Goal: Task Accomplishment & Management: Complete application form

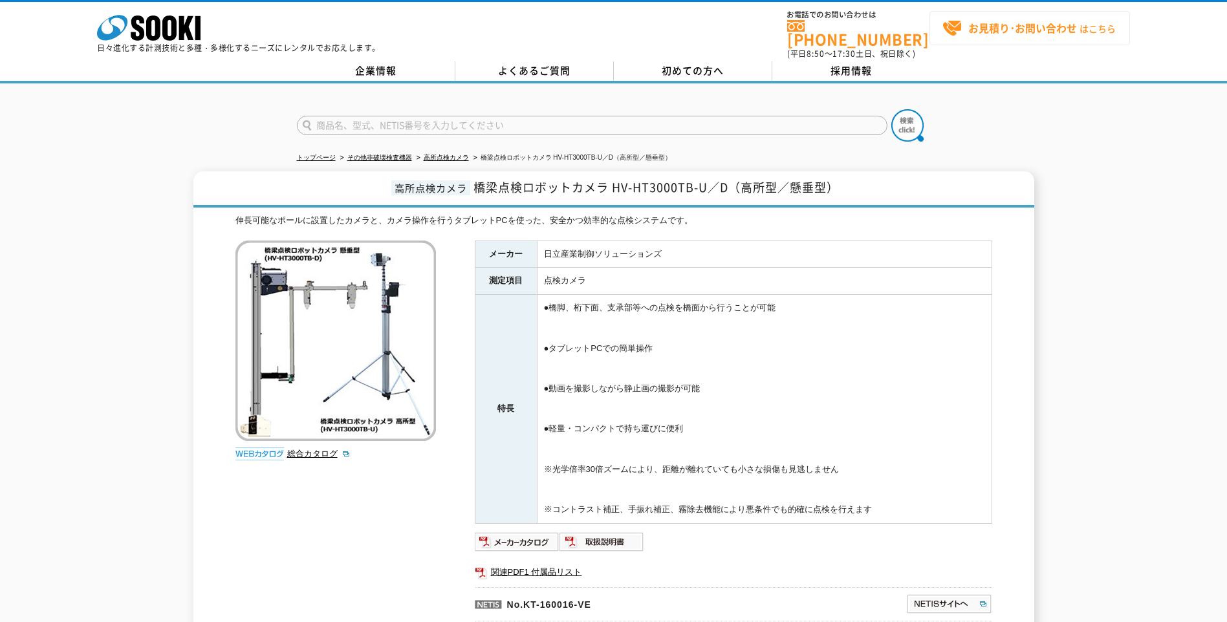
click at [1005, 30] on strong "お見積り･お問い合わせ" at bounding box center [1022, 28] width 109 height 16
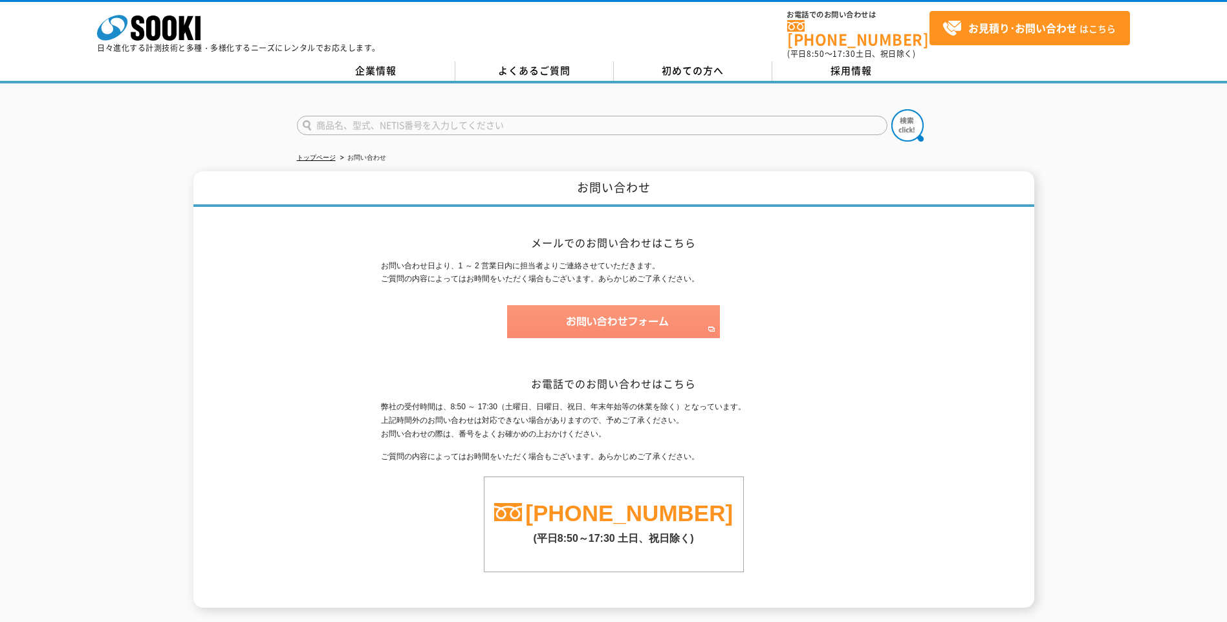
click at [592, 318] on img at bounding box center [613, 321] width 213 height 33
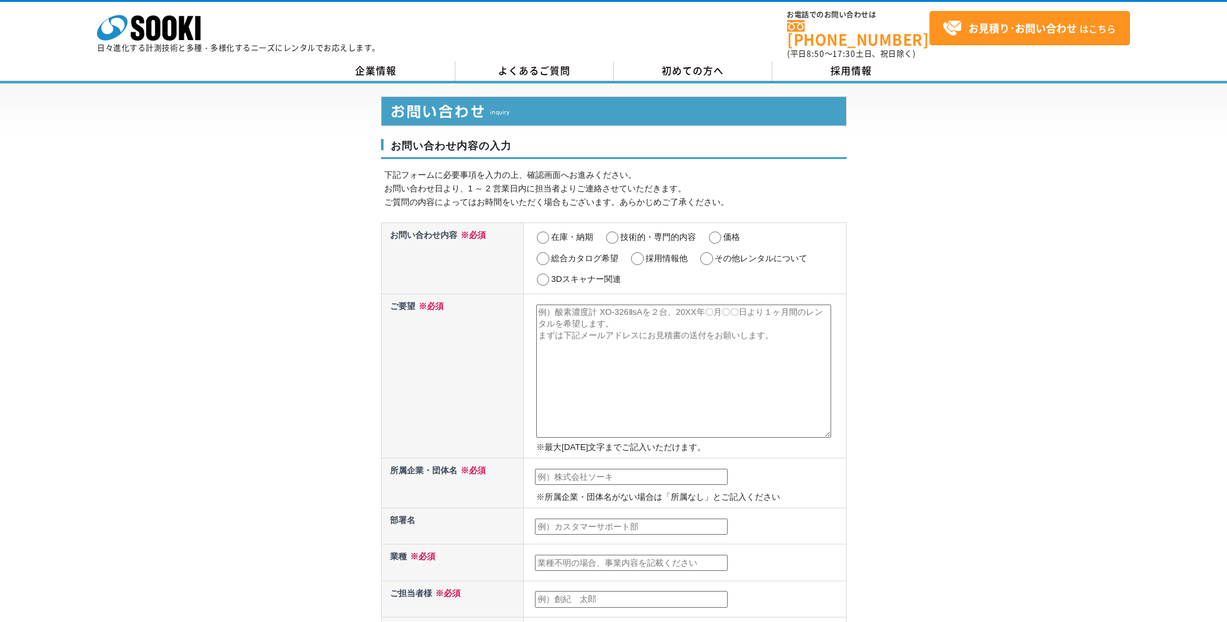
click at [716, 232] on input "価格" at bounding box center [715, 238] width 16 height 13
radio input "true"
click at [558, 309] on textarea at bounding box center [683, 371] width 295 height 133
paste textarea "HV HT3000TB-U"
type textarea "HV HT3000TB-Uを1台レンタルの見積をお願いします。"
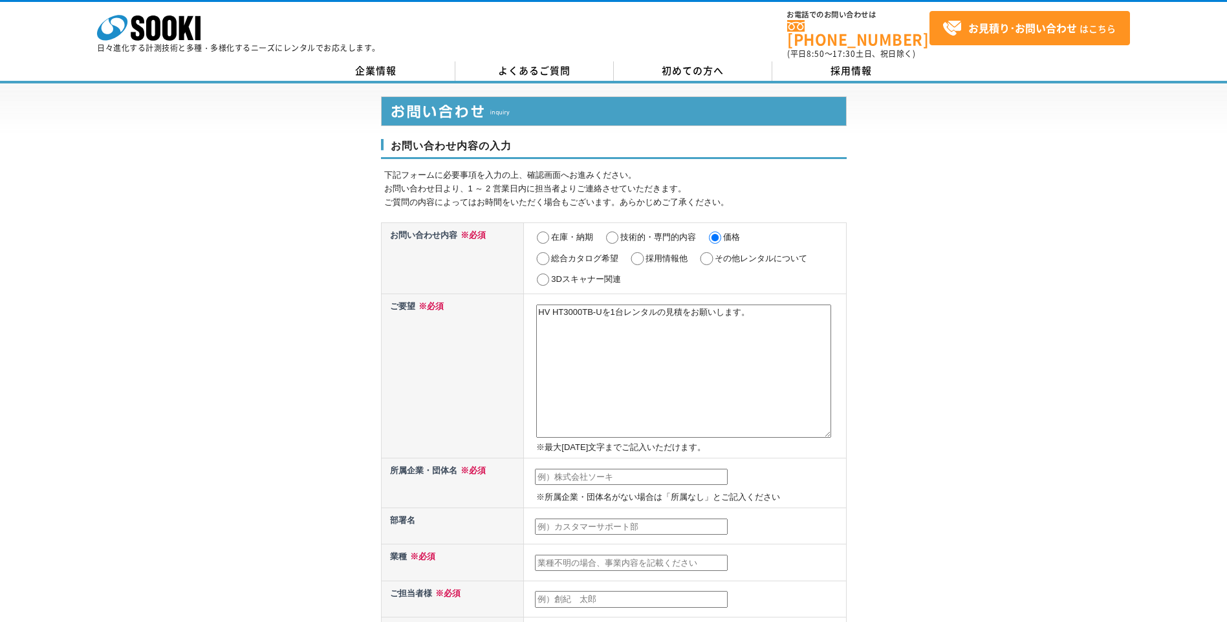
click at [576, 469] on input "text" at bounding box center [631, 477] width 193 height 17
type input "近畿中国森林管理局長"
click at [573, 519] on input "text" at bounding box center [631, 527] width 193 height 17
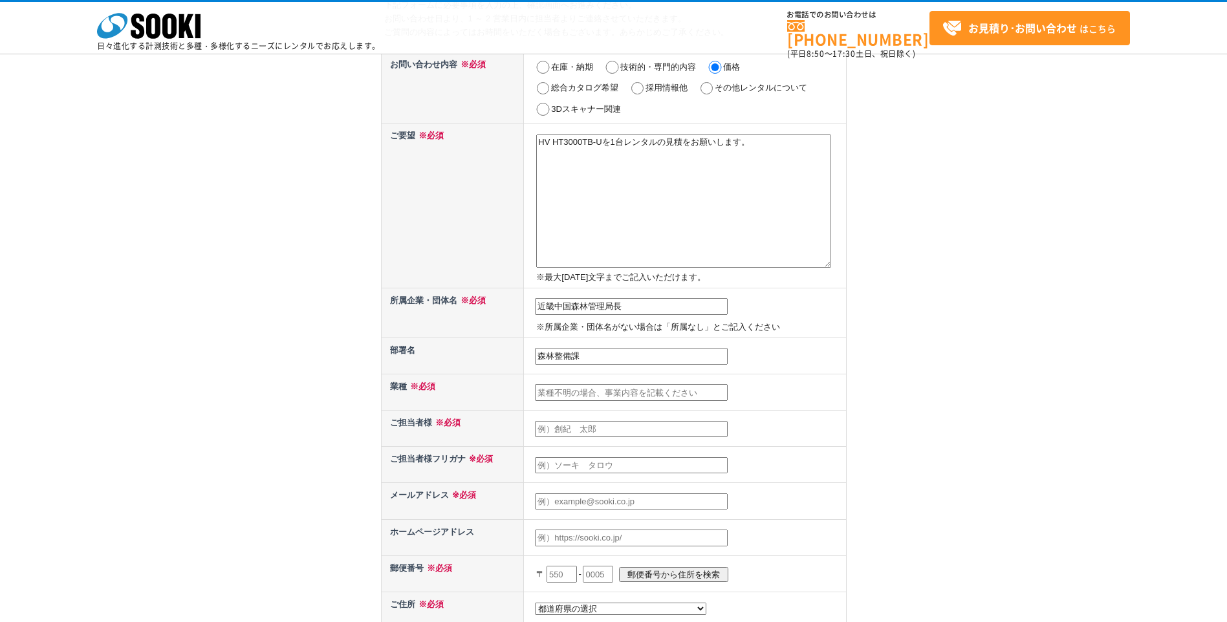
scroll to position [129, 0]
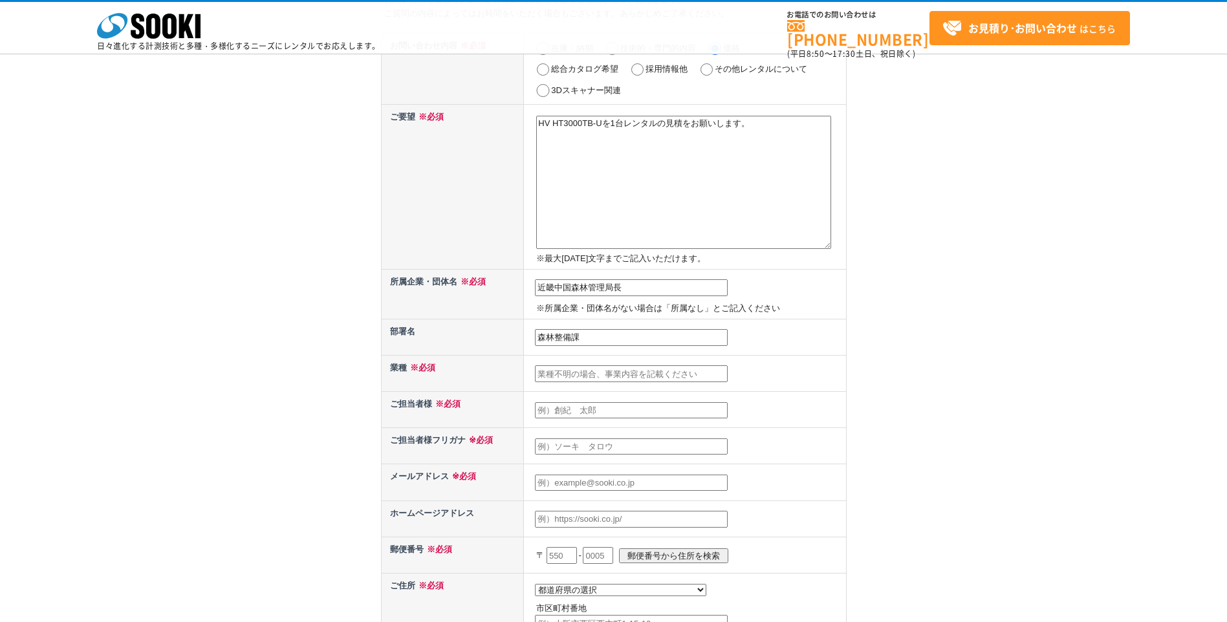
type input "森林整備課"
click at [585, 375] on input "text" at bounding box center [631, 374] width 193 height 17
type input "公共工事の発注"
click at [562, 411] on input "text" at bounding box center [631, 410] width 193 height 17
type input "[PERSON_NAME]"
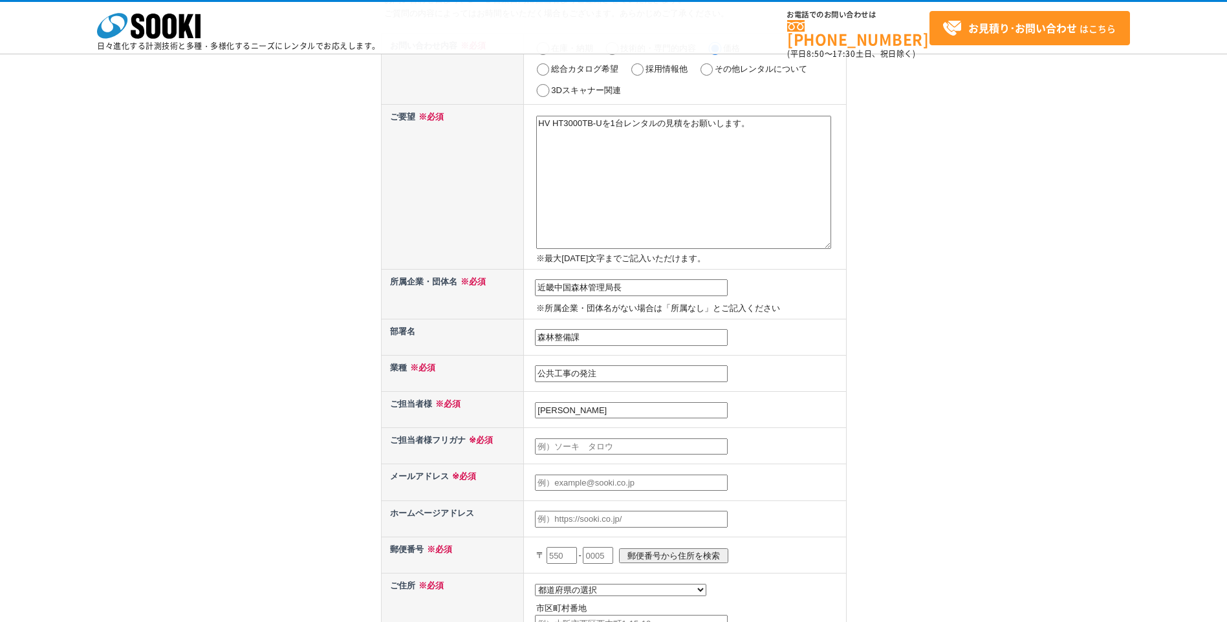
click at [545, 450] on input "text" at bounding box center [631, 447] width 193 height 17
type input "井上"
click at [648, 292] on input "近畿中国森林管理局長" at bounding box center [631, 287] width 193 height 17
click at [558, 289] on input "近畿中国森林管理局" at bounding box center [631, 287] width 193 height 17
type input "近畿中国森林管理局"
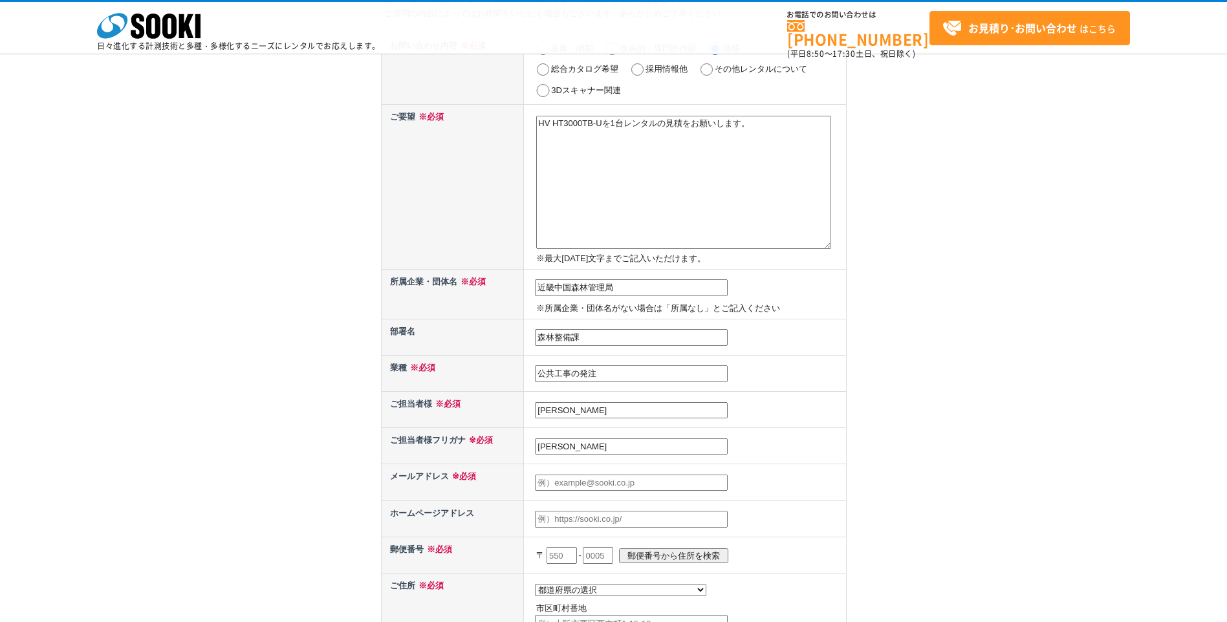
click at [562, 450] on input "井上" at bounding box center [631, 447] width 193 height 17
type input "井"
type input "[PERSON_NAME]"
click at [555, 477] on input "text" at bounding box center [631, 483] width 193 height 17
type input "[PERSON_NAME][EMAIL_ADDRESS][DOMAIN_NAME]"
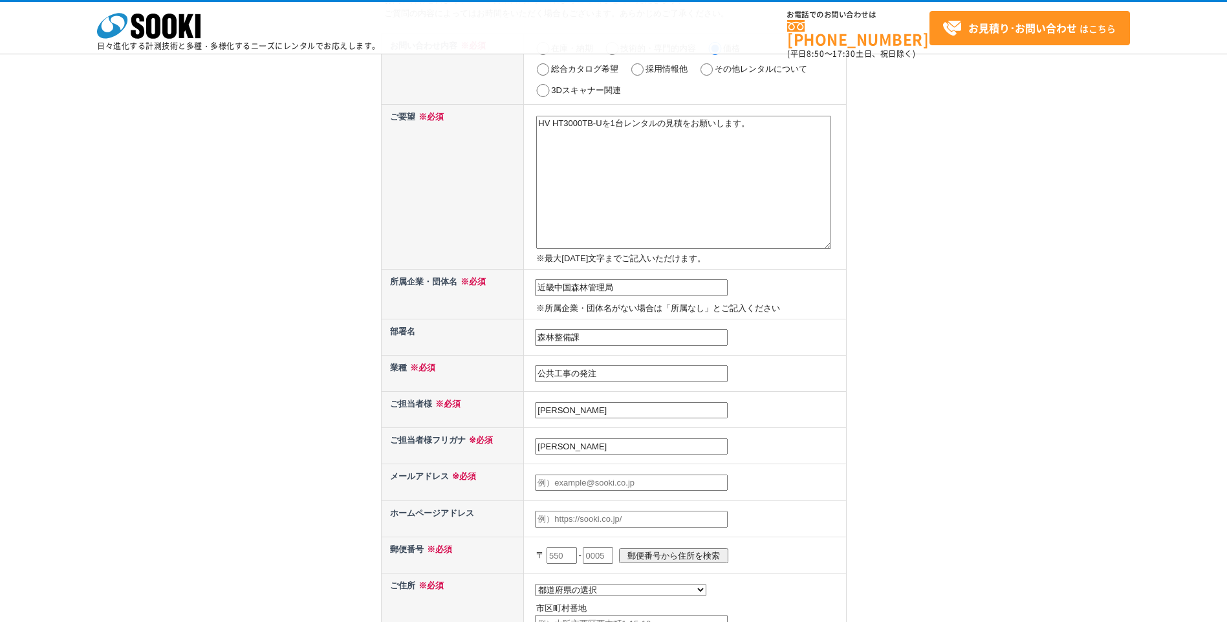
type input "530"
select select "27"
click at [566, 521] on input "text" at bounding box center [631, 519] width 193 height 17
paste input "[URL][DOMAIN_NAME]"
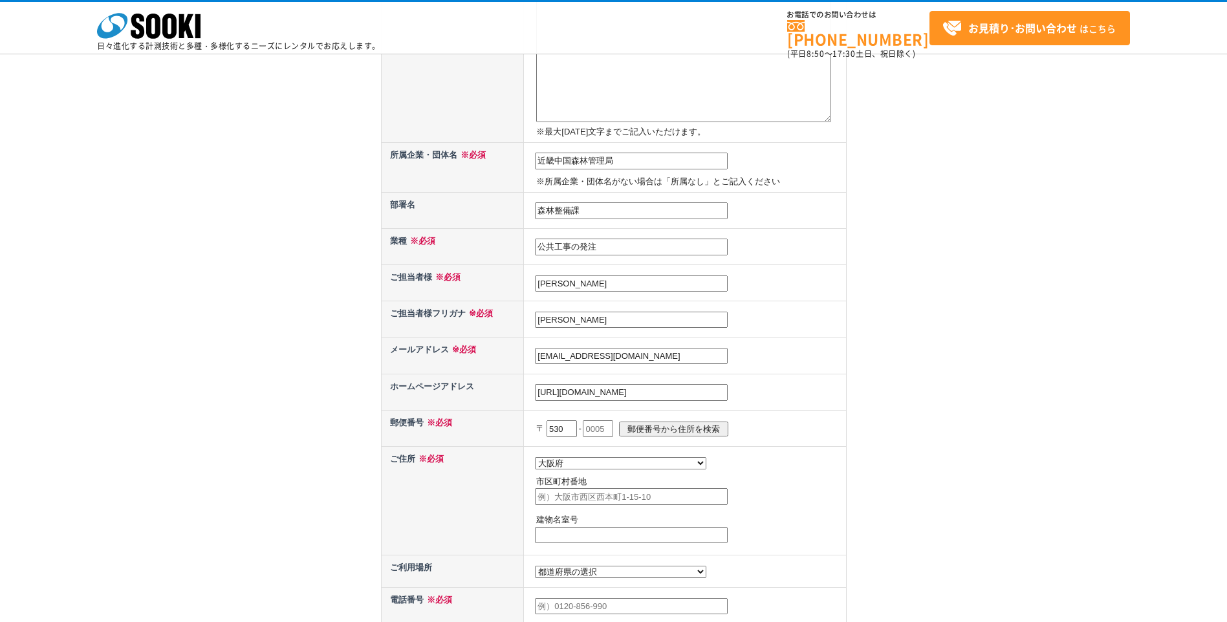
scroll to position [259, 0]
type input "[URL][DOMAIN_NAME]"
click at [609, 425] on input "text" at bounding box center [598, 426] width 30 height 17
type input "0042"
click at [703, 426] on input "郵便番号から住所を検索" at bounding box center [673, 426] width 109 height 15
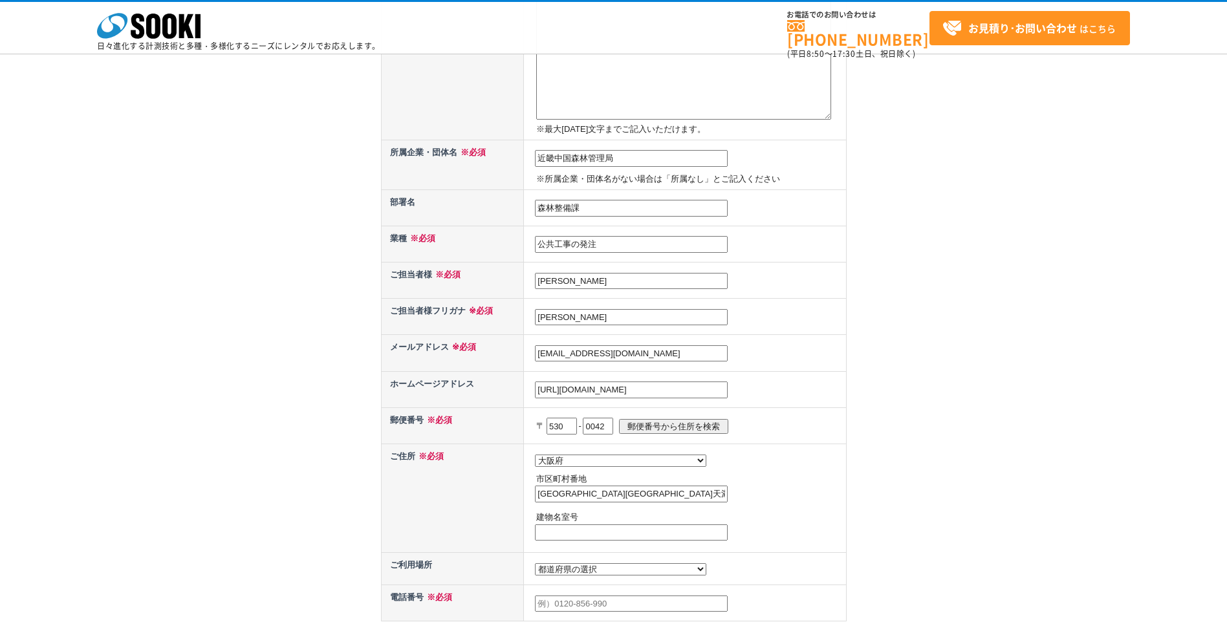
click at [614, 500] on input "大阪市北区天満橋" at bounding box center [631, 494] width 193 height 17
type input "大阪市北区天満橋１丁目８番７５号"
click at [624, 536] on input "text" at bounding box center [631, 533] width 193 height 17
drag, startPoint x: 633, startPoint y: 160, endPoint x: 533, endPoint y: 157, distance: 99.7
click at [533, 157] on td "近畿中国森林管理局 ※所属企業・団体名がない場合は「所属なし」とご記入ください" at bounding box center [685, 165] width 322 height 50
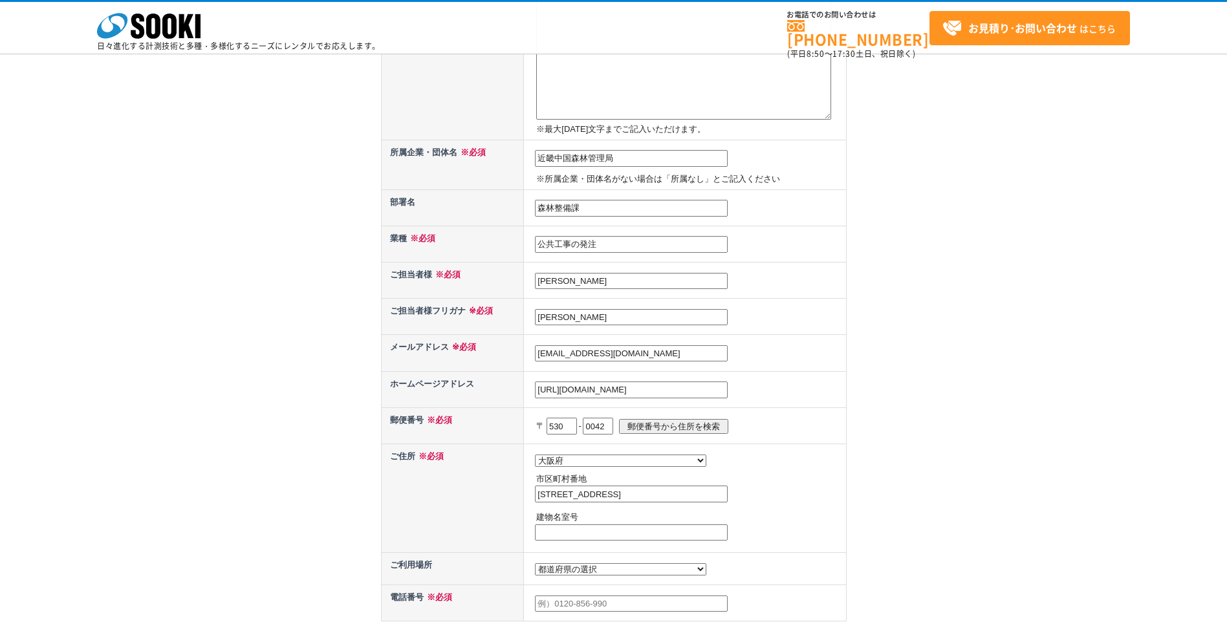
click at [572, 532] on input "text" at bounding box center [631, 533] width 193 height 17
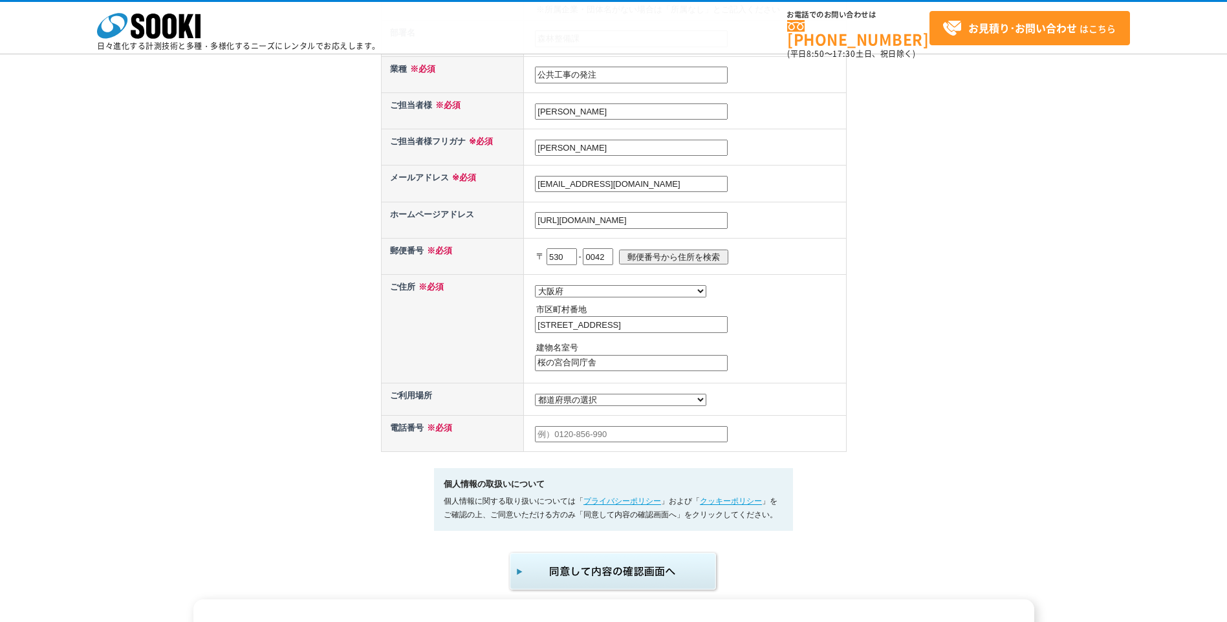
scroll to position [453, 0]
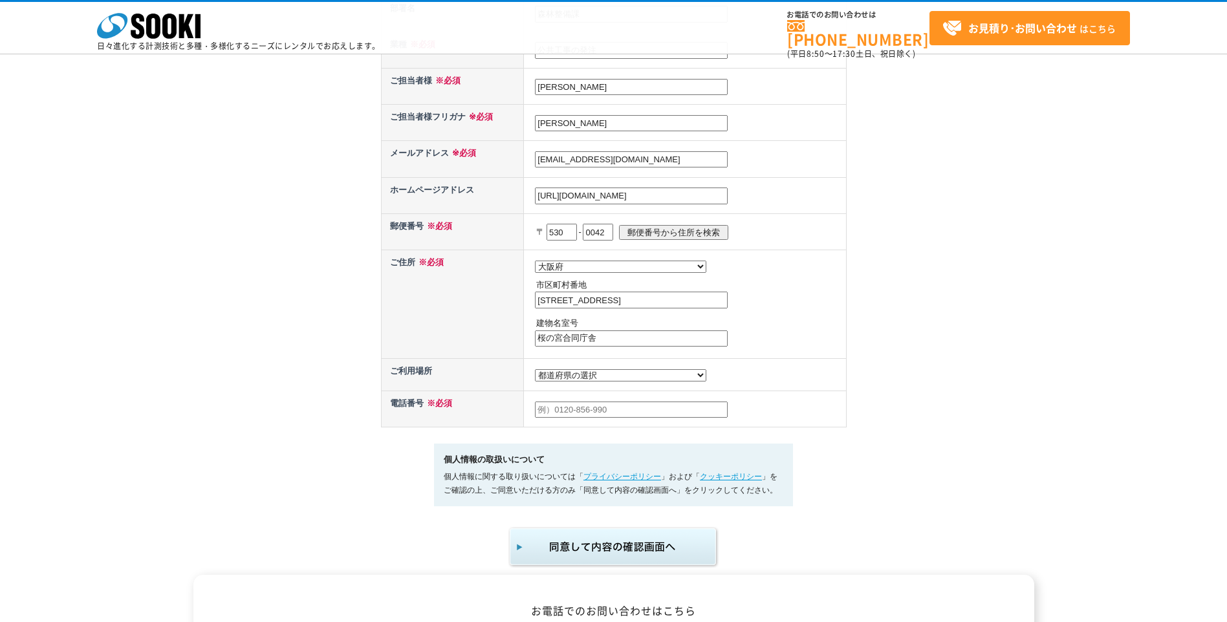
type input "桜の宮合同庁舎"
click at [603, 382] on select "都道府県の選択 利用場所未定 北海道 青森県 岩手県 宮城県 秋田県 山形県 福島県 茨城県 栃木県 群馬県 埼玉県 千葉県 東京都 神奈川県 新潟県 富山県…" at bounding box center [620, 375] width 171 height 12
select select "27"
click at [535, 373] on select "都道府県の選択 利用場所未定 北海道 青森県 岩手県 宮城県 秋田県 山形県 福島県 茨城県 栃木県 群馬県 埼玉県 千葉県 東京都 神奈川県 新潟県 富山県…" at bounding box center [620, 375] width 171 height 12
click at [564, 411] on input "text" at bounding box center [631, 410] width 193 height 17
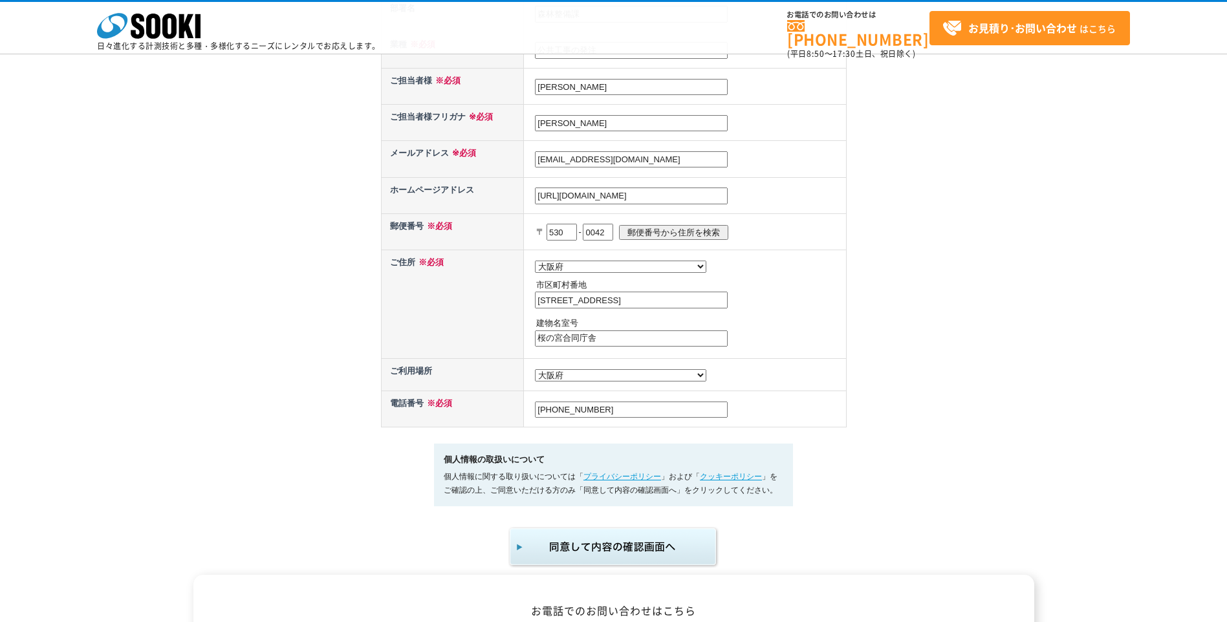
type input "[PHONE_NUMBER]"
click at [591, 560] on img "submit" at bounding box center [614, 547] width 212 height 43
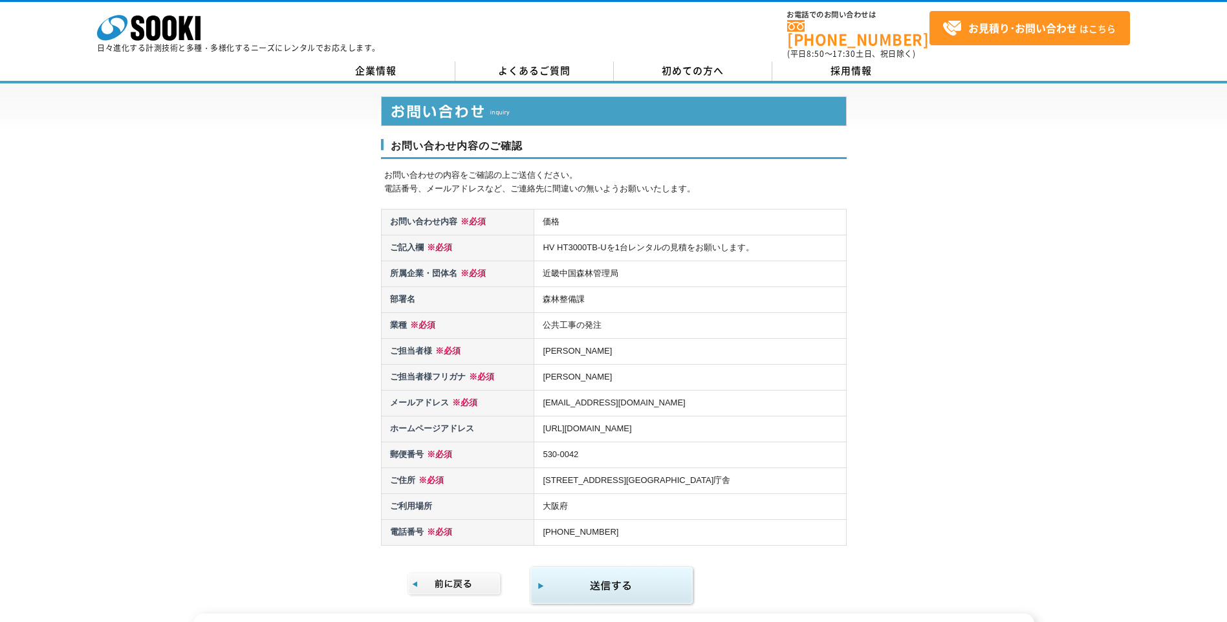
click at [457, 577] on img at bounding box center [455, 584] width 96 height 25
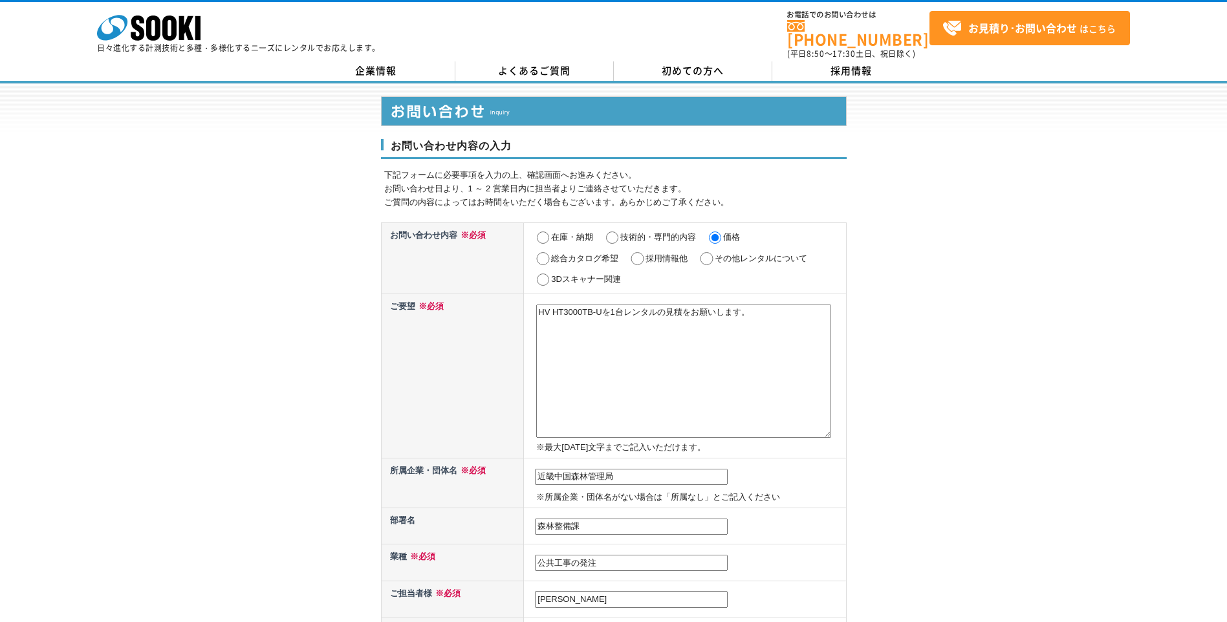
click at [761, 307] on textarea "HV HT3000TB-Uを1台レンタルの見積をお願いします。" at bounding box center [683, 371] width 295 height 133
click at [692, 351] on textarea "HV HT3000TB-Uを1台レンタルの見積をお願いします。" at bounding box center [683, 371] width 295 height 133
type textarea "HV HT3000TB-Uを1台レンタルの見積をお願いします。 利用期間は2日（最低保証日数があればその期間）サポート料、管理料などあれば分けて記載ください。…"
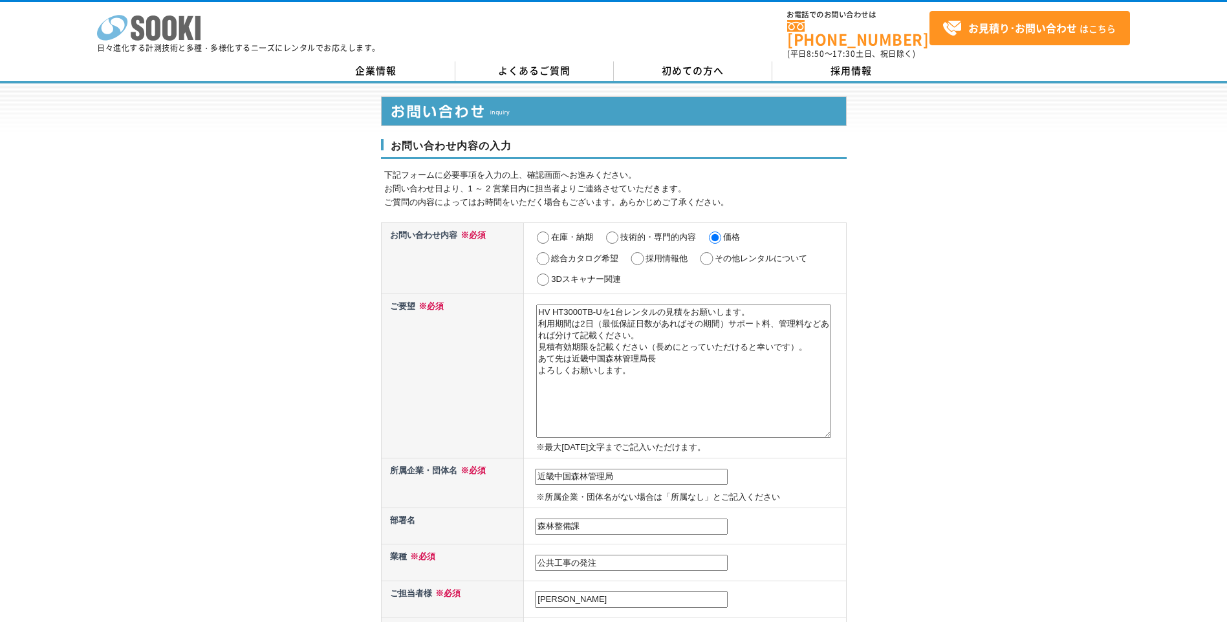
drag, startPoint x: 223, startPoint y: 29, endPoint x: 149, endPoint y: 34, distance: 73.3
click at [149, 34] on div "株式会社 ソーキ spMenu 日々進化する計測技術と多種・多様化するニーズにレンタルでお応えします。" at bounding box center [238, 29] width 283 height 43
click at [589, 309] on textarea "HV HT3000TB-Uを1台レンタルの見積をお願いします。" at bounding box center [683, 371] width 295 height 133
click at [589, 326] on textarea "HV HT3000TB-Uを1台レンタルの見積をお願いします。" at bounding box center [683, 371] width 295 height 133
drag, startPoint x: 541, startPoint y: 307, endPoint x: 708, endPoint y: 376, distance: 180.5
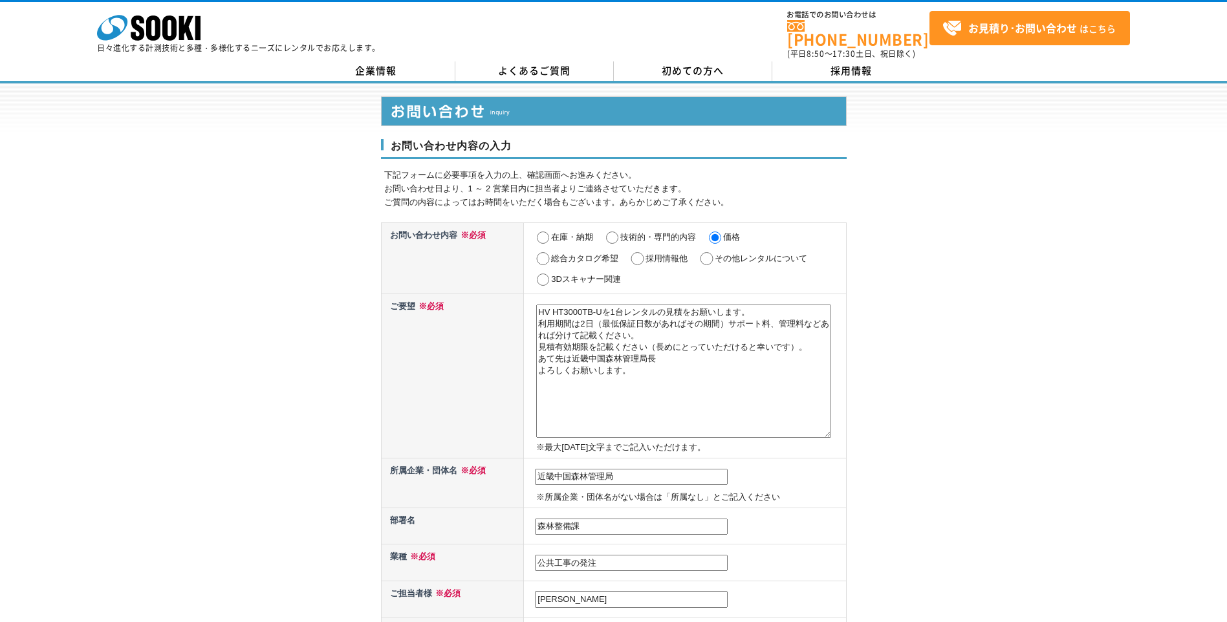
click at [708, 376] on textarea "HV HT3000TB-Uを1台レンタルの見積をお願いします。" at bounding box center [683, 371] width 295 height 133
click at [602, 460] on td "近畿中国森林管理局 ※所属企業・団体名がない場合は「所属なし」とご記入ください" at bounding box center [685, 484] width 322 height 50
drag, startPoint x: 615, startPoint y: 474, endPoint x: 539, endPoint y: 468, distance: 76.6
click at [536, 469] on input "近畿中国森林管理局" at bounding box center [631, 477] width 193 height 17
click at [593, 520] on input "森林整備課" at bounding box center [631, 527] width 193 height 17
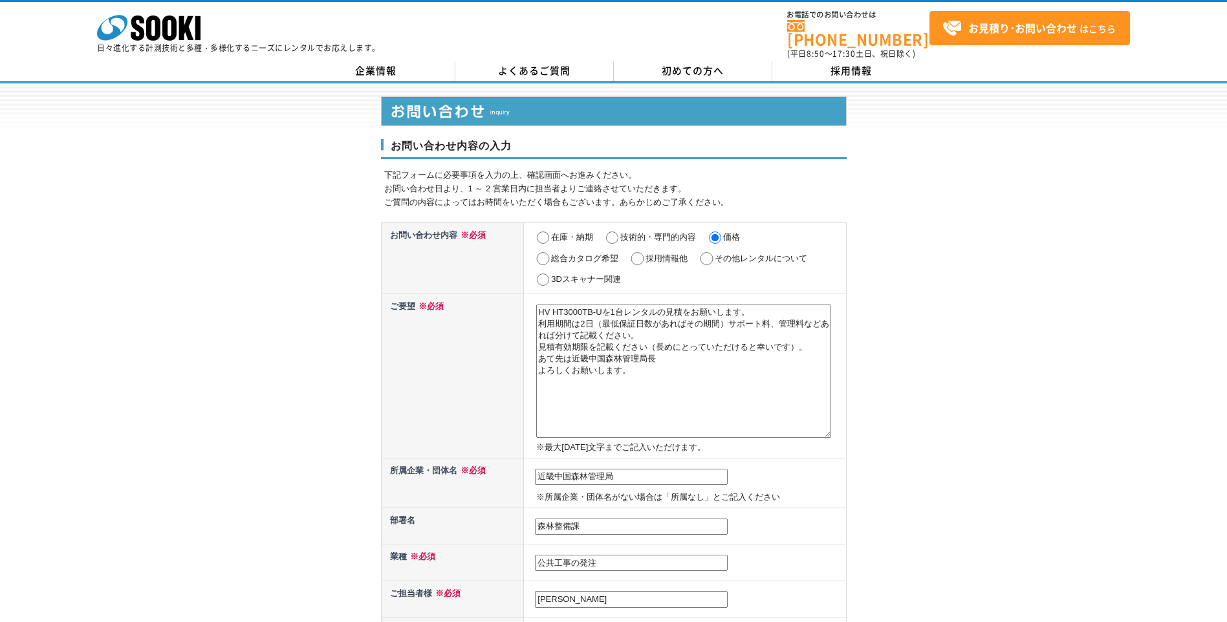
drag, startPoint x: 592, startPoint y: 520, endPoint x: 534, endPoint y: 520, distance: 58.2
click at [534, 520] on td "森林整備課" at bounding box center [685, 527] width 322 height 36
drag, startPoint x: 609, startPoint y: 554, endPoint x: 526, endPoint y: 553, distance: 83.5
click at [526, 553] on td "公共工事の発注" at bounding box center [685, 563] width 322 height 36
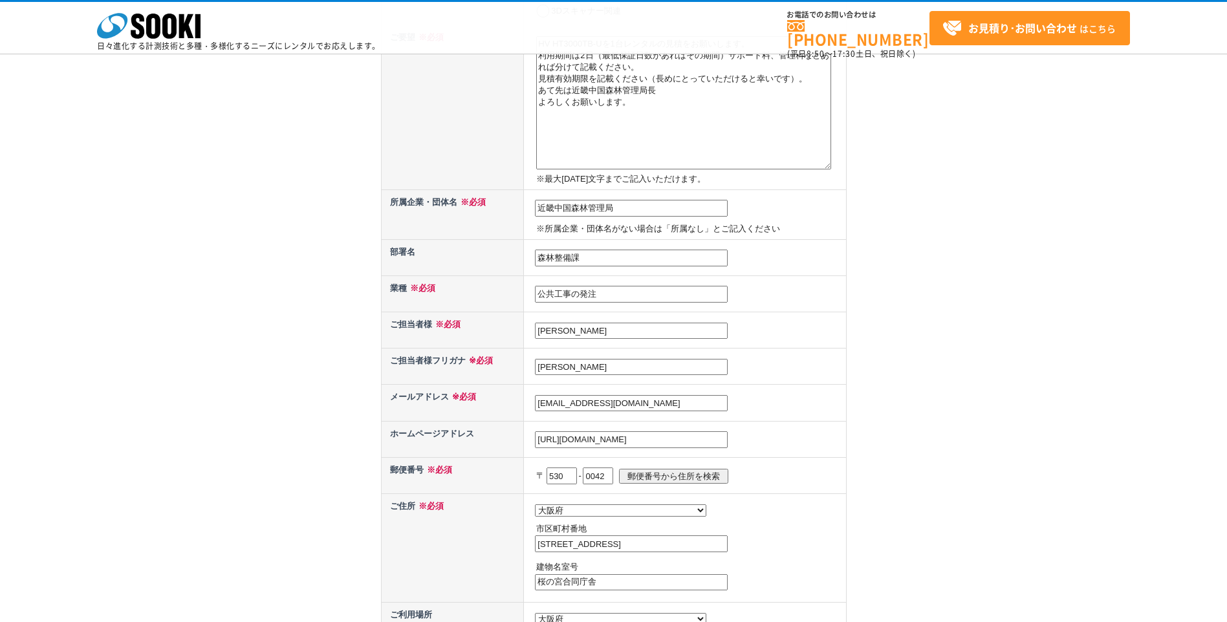
scroll to position [259, 0]
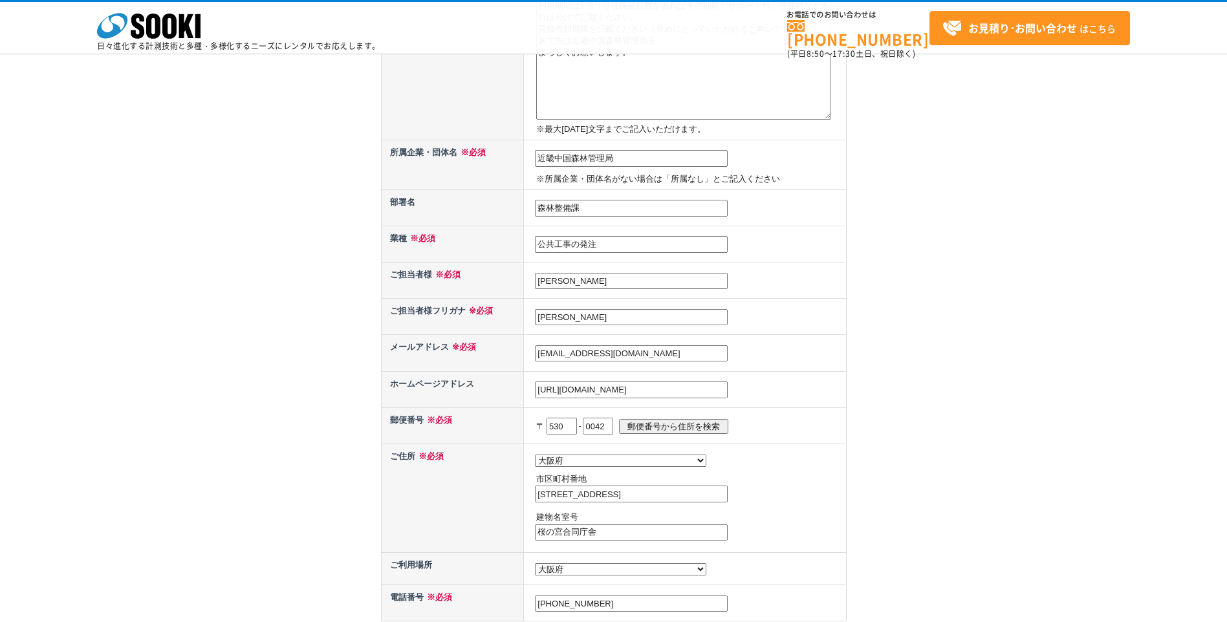
drag, startPoint x: 591, startPoint y: 285, endPoint x: 530, endPoint y: 278, distance: 61.8
click at [530, 278] on td "[PERSON_NAME]" at bounding box center [685, 281] width 322 height 36
click at [615, 322] on input "[PERSON_NAME]" at bounding box center [631, 317] width 193 height 17
drag, startPoint x: 614, startPoint y: 322, endPoint x: 499, endPoint y: 316, distance: 114.7
click at [499, 316] on tr "ご担当者様フリガナ ※必須 イノウエ　マサト" at bounding box center [613, 317] width 465 height 36
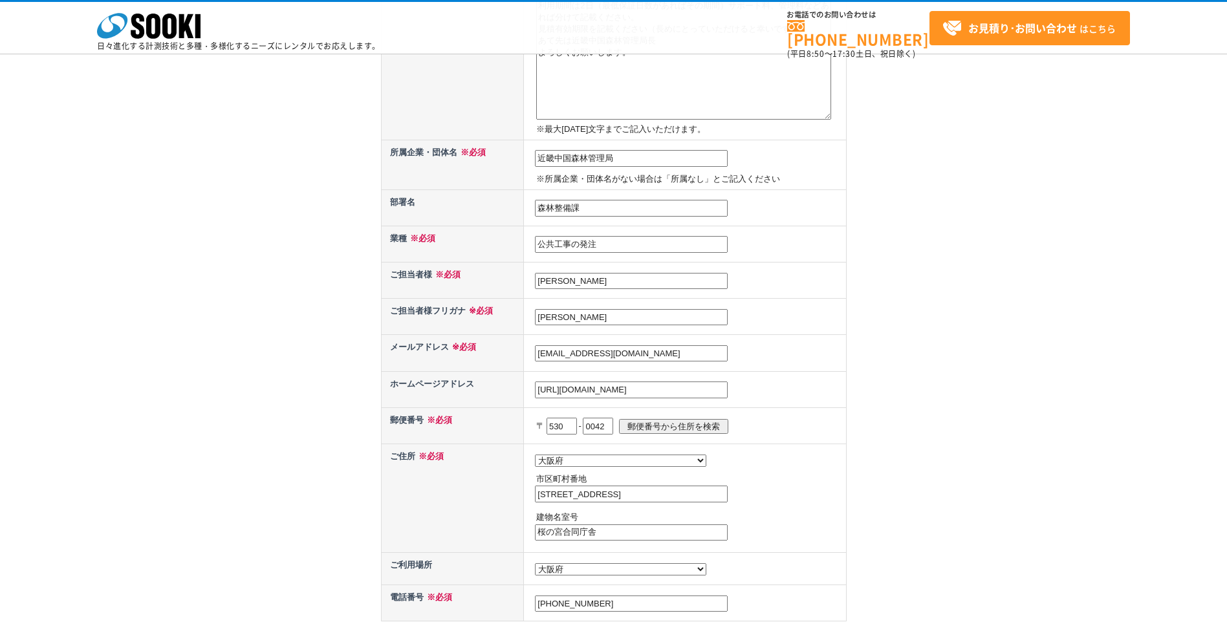
click at [683, 355] on input "[PERSON_NAME][EMAIL_ADDRESS][DOMAIN_NAME]" at bounding box center [631, 353] width 193 height 17
drag, startPoint x: 679, startPoint y: 354, endPoint x: 527, endPoint y: 345, distance: 152.3
click at [527, 345] on td "[PERSON_NAME][EMAIL_ADDRESS][DOMAIN_NAME]" at bounding box center [685, 353] width 322 height 36
click at [677, 394] on input "[URL][DOMAIN_NAME]" at bounding box center [631, 390] width 193 height 17
drag, startPoint x: 697, startPoint y: 392, endPoint x: 500, endPoint y: 378, distance: 197.1
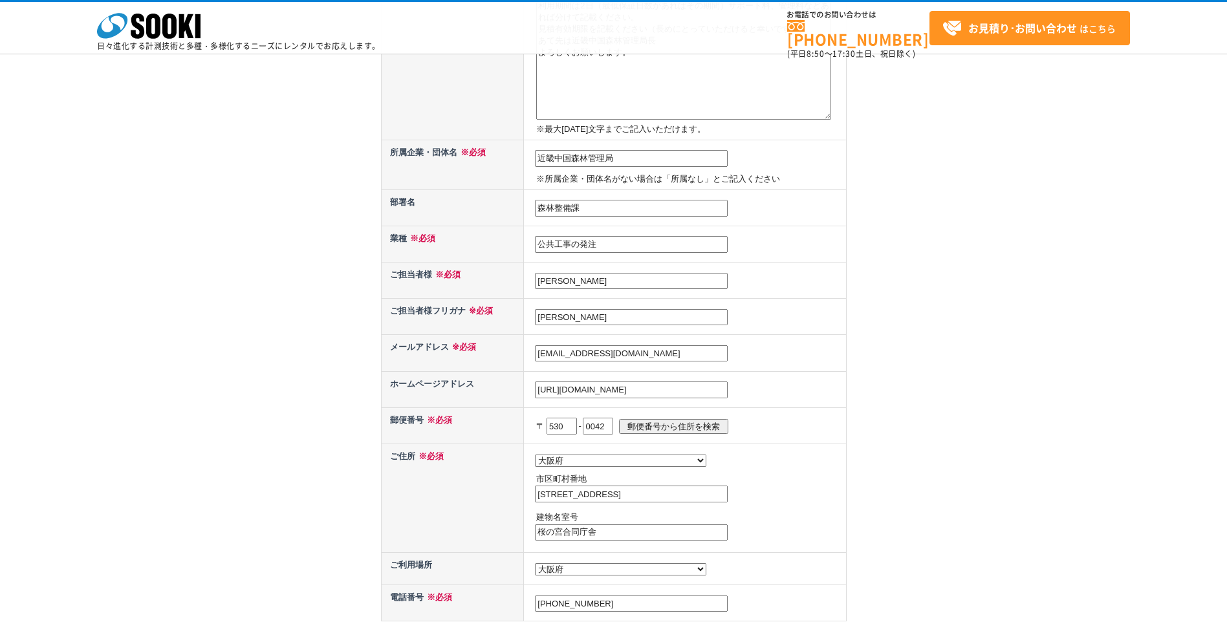
click at [500, 378] on tr "ホームページアドレス https://www.rinya.maff.go.jp/kinki/" at bounding box center [613, 389] width 465 height 36
click at [680, 496] on input "大阪市北区天満橋１丁目８番７５号" at bounding box center [631, 494] width 193 height 17
drag, startPoint x: 681, startPoint y: 496, endPoint x: 529, endPoint y: 499, distance: 152.7
click at [529, 499] on td "都道府県の選択 北海道 青森県 岩手県 宮城県 秋田県 山形県 福島県 茨城県 栃木県 群馬県 埼玉県 千葉県 東京都 神奈川県 新潟県 富山県 石川県 福井…" at bounding box center [685, 498] width 322 height 109
click at [635, 535] on input "桜の宮合同庁舎" at bounding box center [631, 533] width 193 height 17
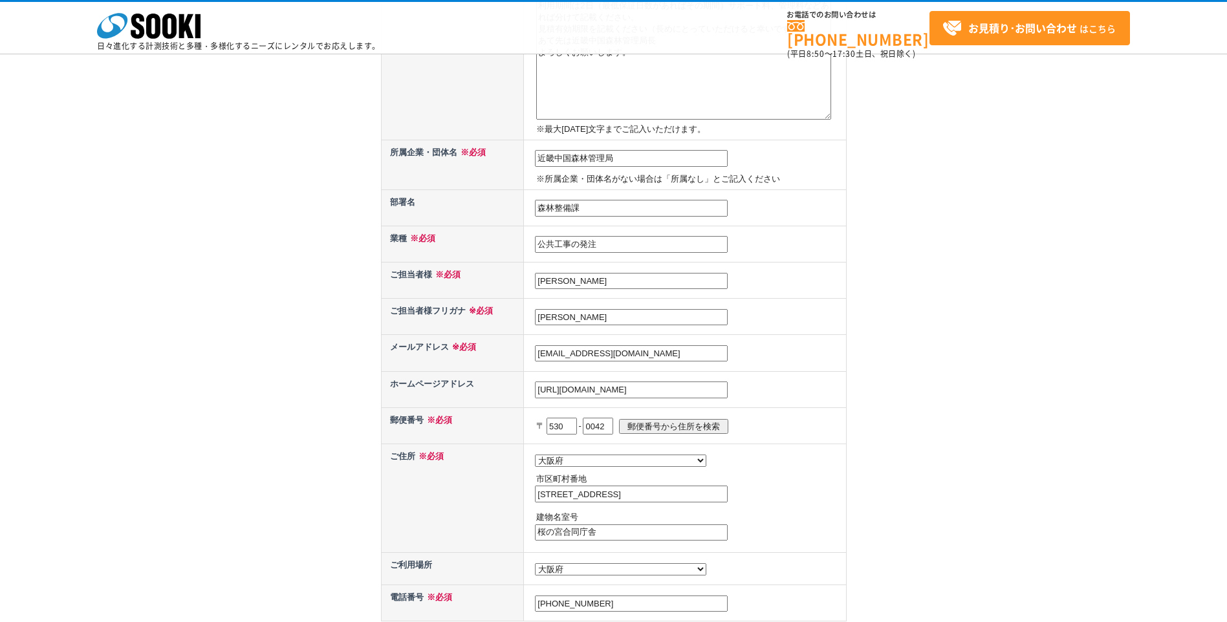
drag, startPoint x: 622, startPoint y: 534, endPoint x: 530, endPoint y: 531, distance: 91.9
click at [530, 531] on td "都道府県の選択 北海道 青森県 岩手県 宮城県 秋田県 山形県 福島県 茨城県 栃木県 群馬県 埼玉県 千葉県 東京都 神奈川県 新潟県 富山県 石川県 福井…" at bounding box center [685, 498] width 322 height 109
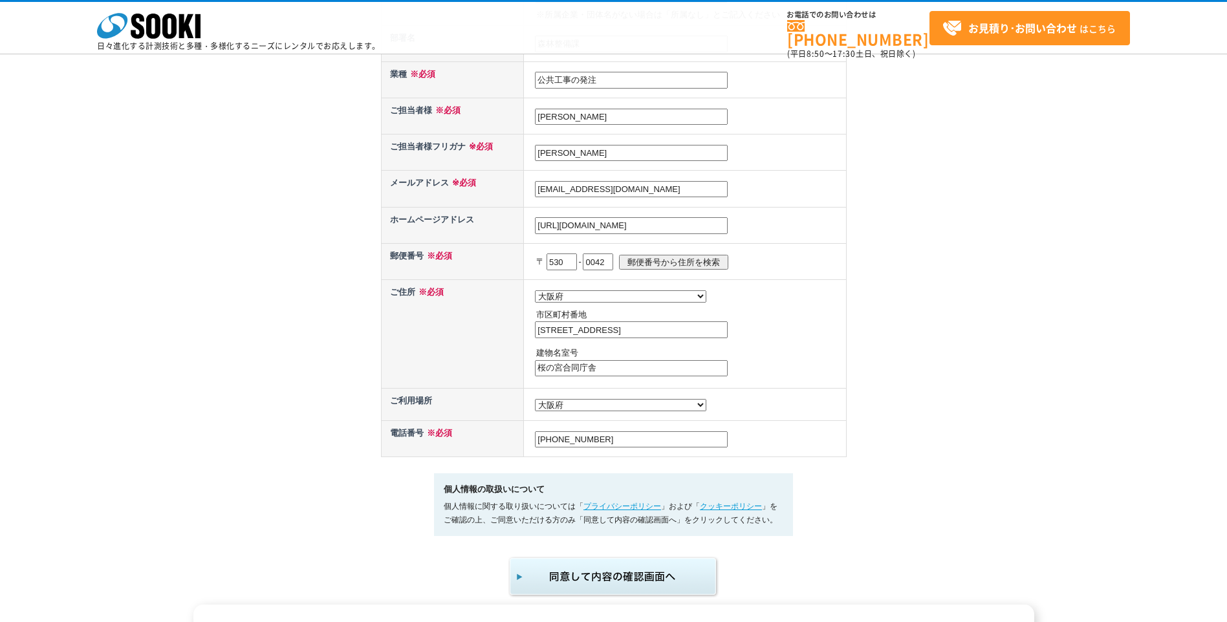
scroll to position [453, 0]
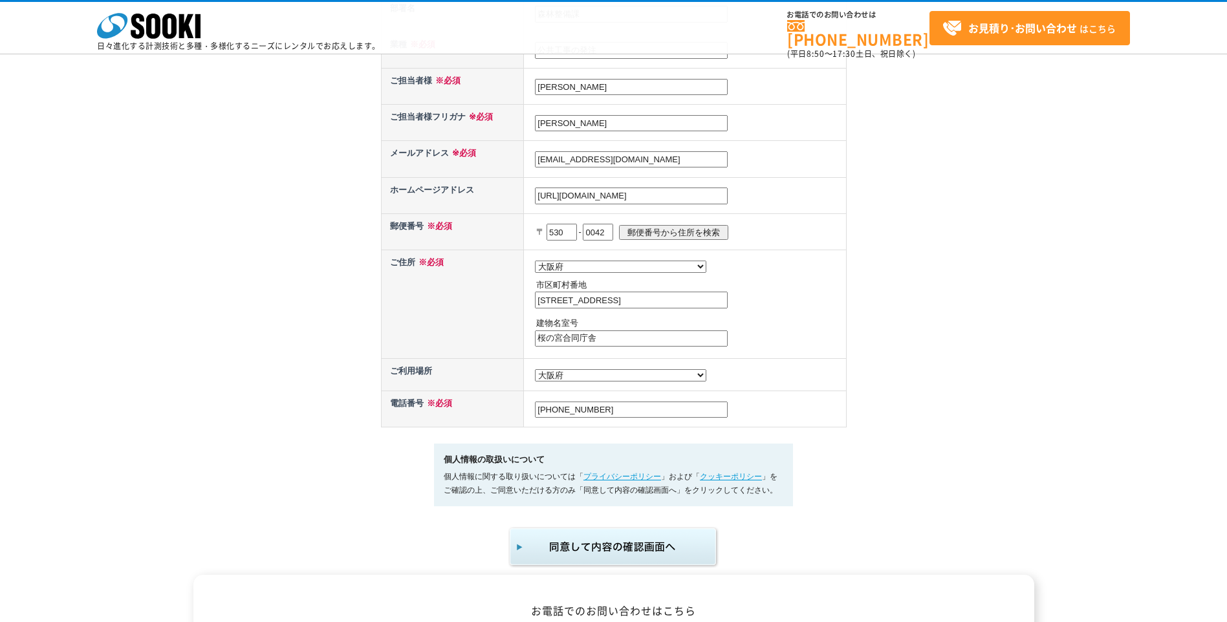
drag, startPoint x: 612, startPoint y: 417, endPoint x: 516, endPoint y: 417, distance: 96.4
click at [516, 417] on tr "電話番号 ※必須 050-3160-6779" at bounding box center [613, 409] width 465 height 36
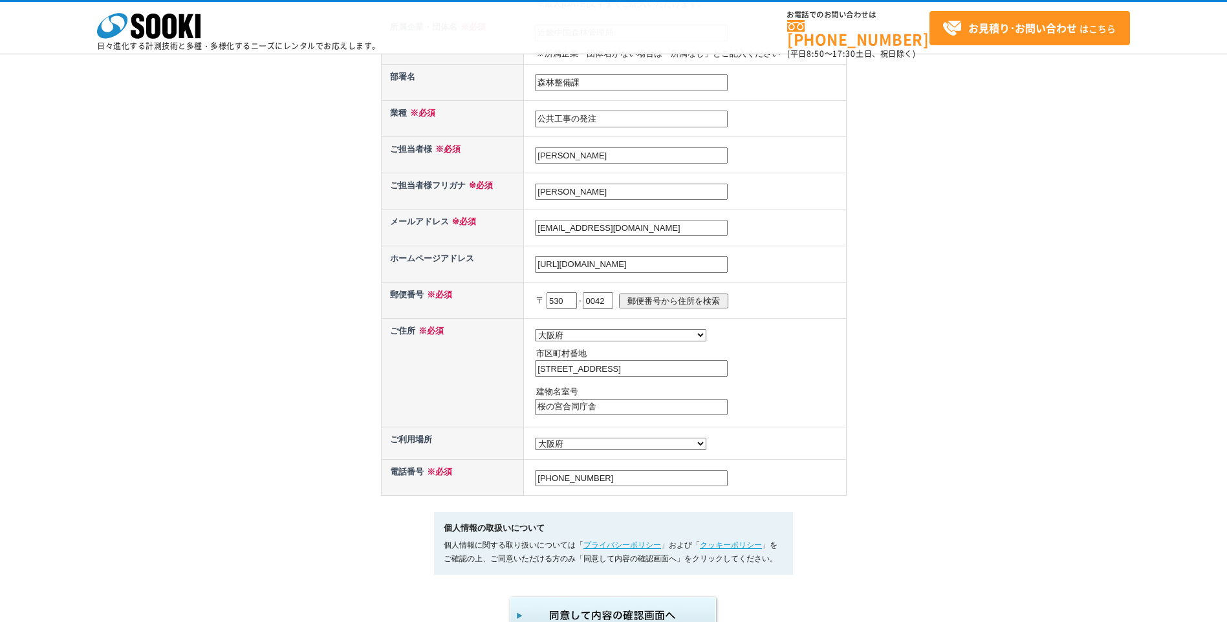
scroll to position [388, 0]
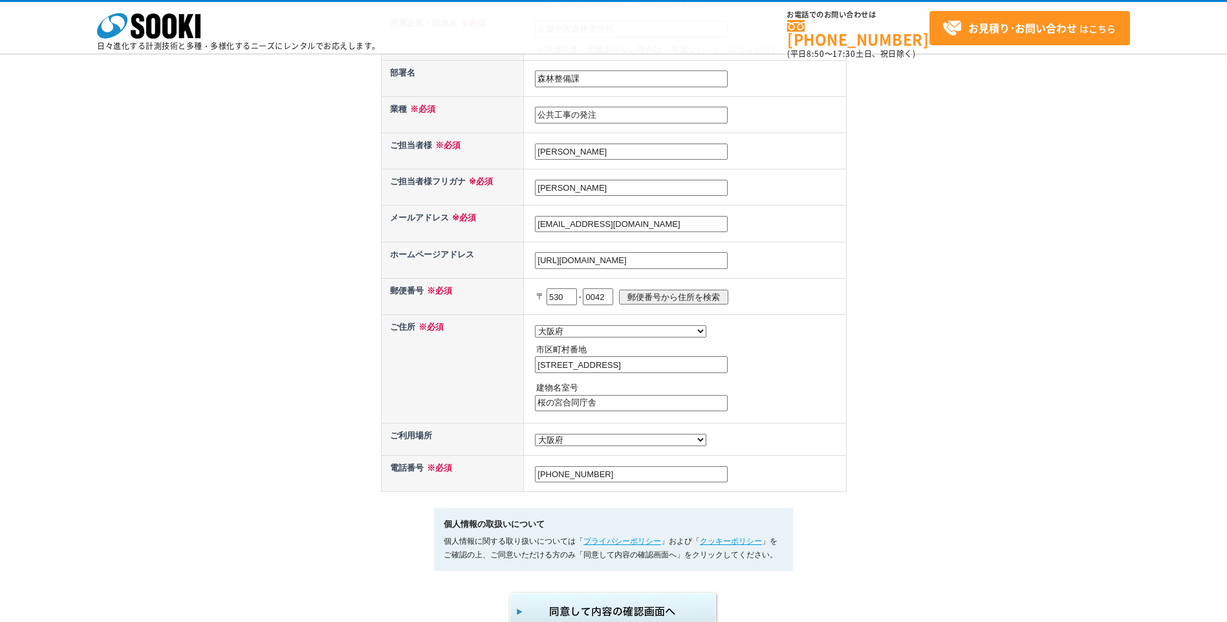
drag, startPoint x: 576, startPoint y: 298, endPoint x: 552, endPoint y: 296, distance: 24.0
click at [552, 296] on input "530" at bounding box center [562, 297] width 30 height 17
click at [613, 300] on input "0042" at bounding box center [598, 297] width 30 height 17
drag, startPoint x: 617, startPoint y: 298, endPoint x: 596, endPoint y: 298, distance: 20.7
click at [596, 298] on input "0042" at bounding box center [598, 297] width 30 height 17
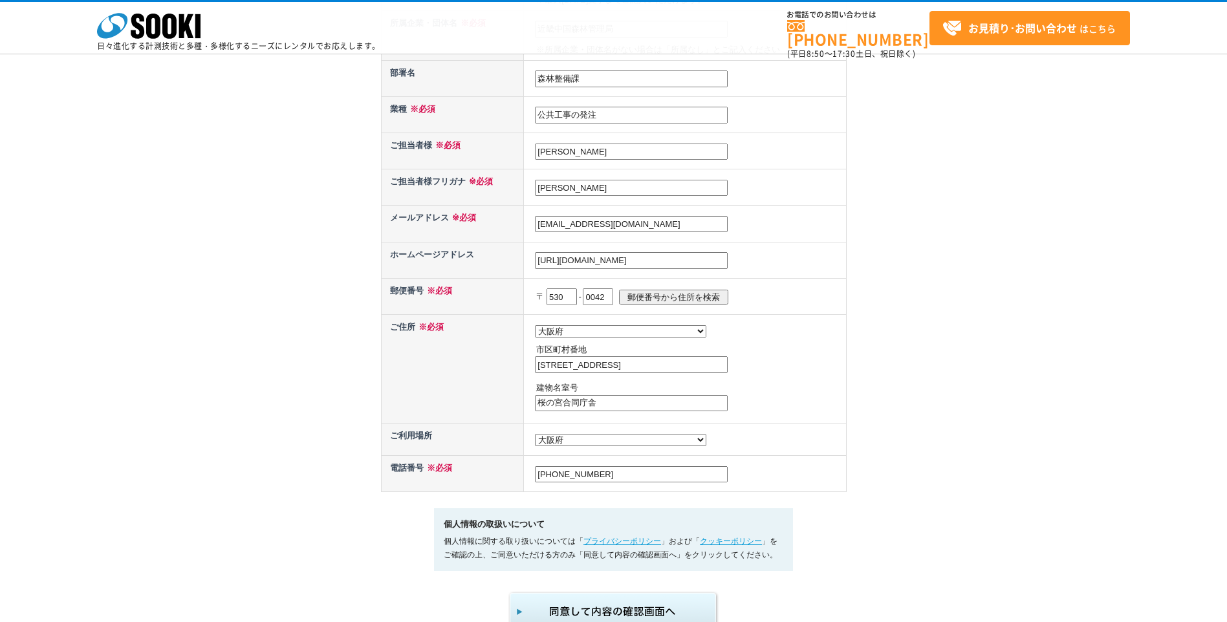
scroll to position [647, 0]
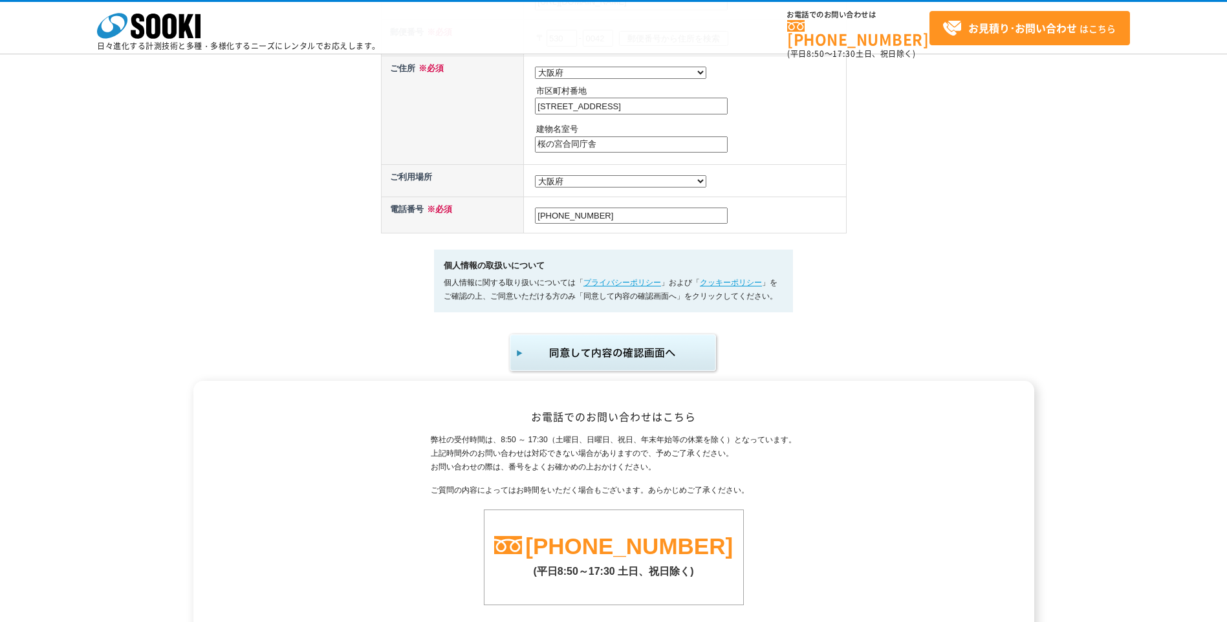
click at [629, 363] on img "submit" at bounding box center [614, 353] width 212 height 43
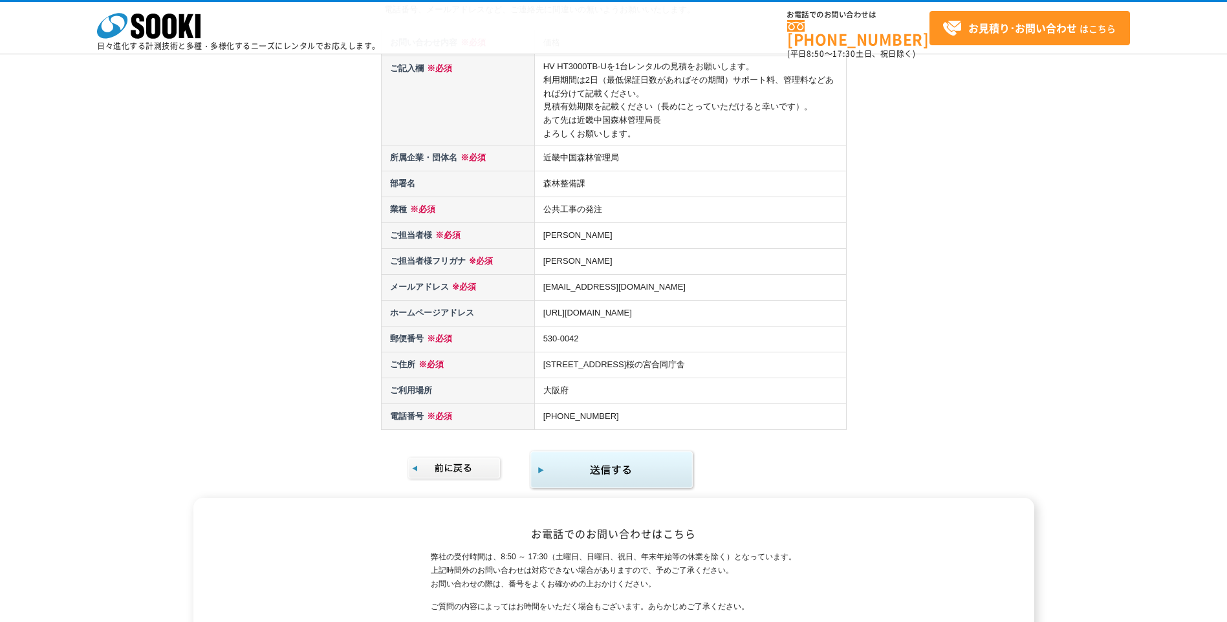
scroll to position [129, 0]
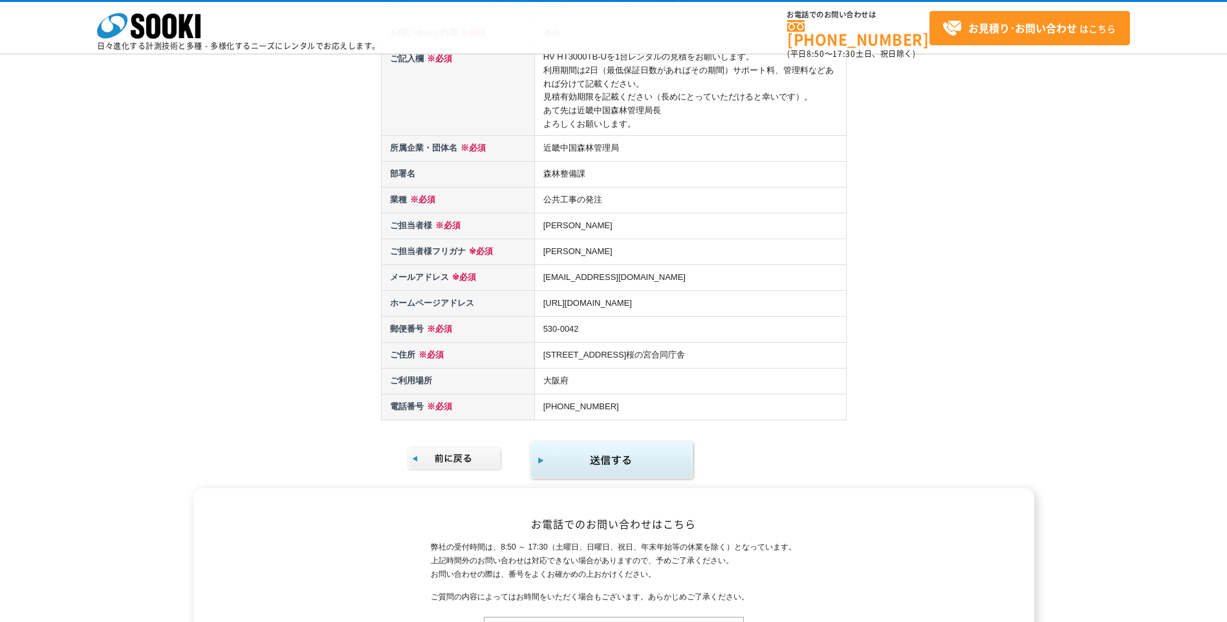
click at [609, 459] on img "submit" at bounding box center [612, 461] width 166 height 42
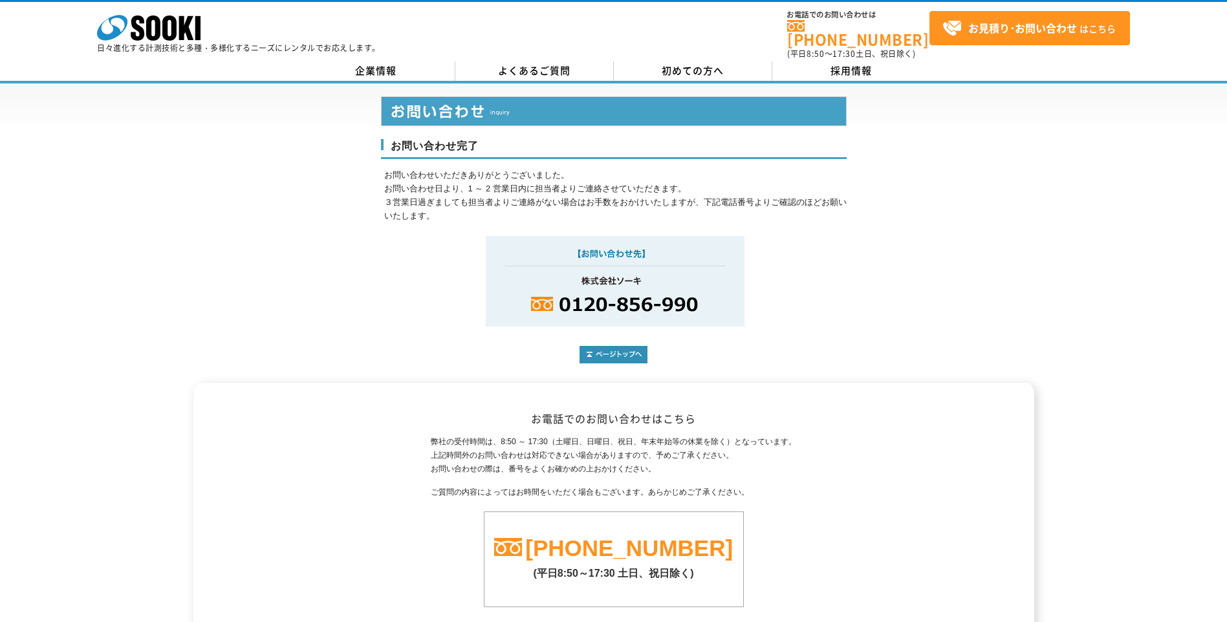
click at [566, 295] on img at bounding box center [615, 281] width 259 height 91
click at [704, 294] on img at bounding box center [615, 281] width 259 height 91
drag, startPoint x: 704, startPoint y: 294, endPoint x: 650, endPoint y: 302, distance: 54.4
click at [650, 302] on img at bounding box center [615, 281] width 259 height 91
